Goal: Use online tool/utility: Utilize a website feature to perform a specific function

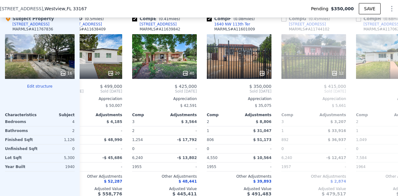
scroll to position [0, 259]
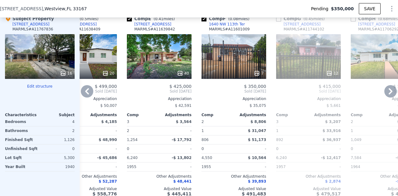
click at [253, 56] on div "7" at bounding box center [234, 56] width 65 height 45
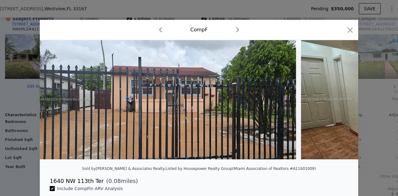
scroll to position [0, 27]
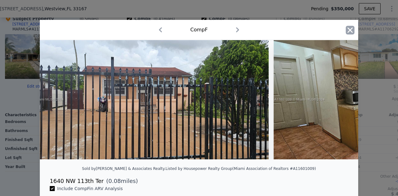
click at [348, 28] on icon "button" at bounding box center [350, 30] width 9 height 9
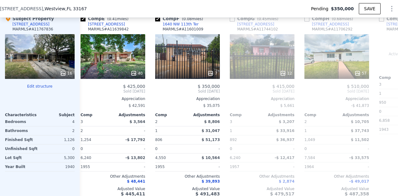
type input "$ 472,000"
type input "$ 69,720"
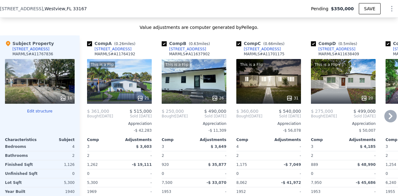
click at [111, 84] on div "This is a Flip 21" at bounding box center [119, 81] width 65 height 45
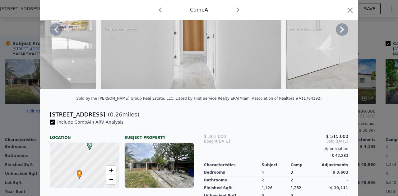
scroll to position [74, 0]
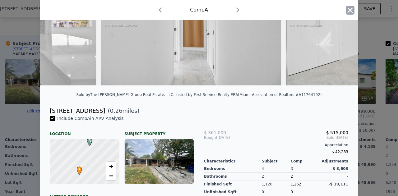
click at [348, 7] on icon "button" at bounding box center [350, 10] width 9 height 9
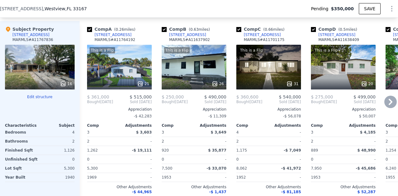
scroll to position [674, 0]
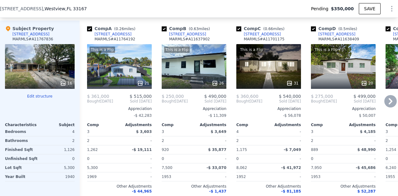
click at [214, 83] on icon at bounding box center [215, 83] width 6 height 6
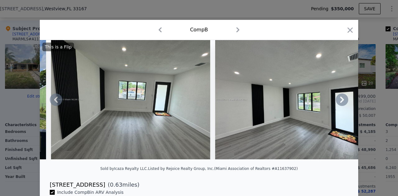
scroll to position [34, 0]
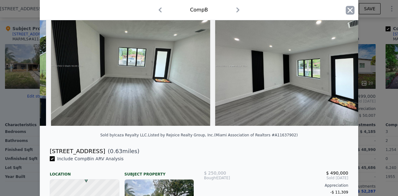
click at [350, 12] on icon "button" at bounding box center [350, 9] width 5 height 5
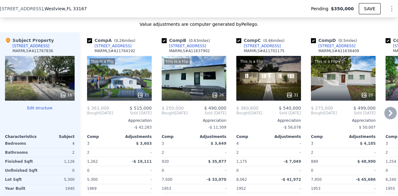
scroll to position [662, 0]
click at [273, 77] on div "This is a Flip 31" at bounding box center [268, 78] width 65 height 45
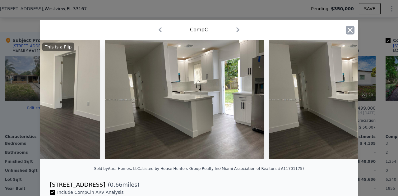
click at [348, 29] on icon "button" at bounding box center [350, 29] width 5 height 5
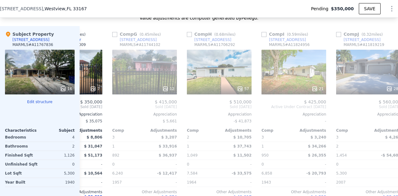
scroll to position [0, 423]
click at [216, 84] on div "57" at bounding box center [219, 72] width 65 height 45
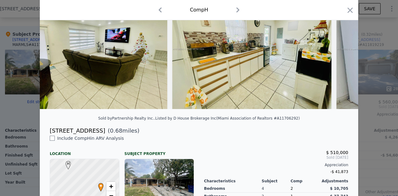
scroll to position [0, 1674]
click at [350, 14] on icon "button" at bounding box center [350, 10] width 9 height 9
